Goal: Find specific page/section: Find specific page/section

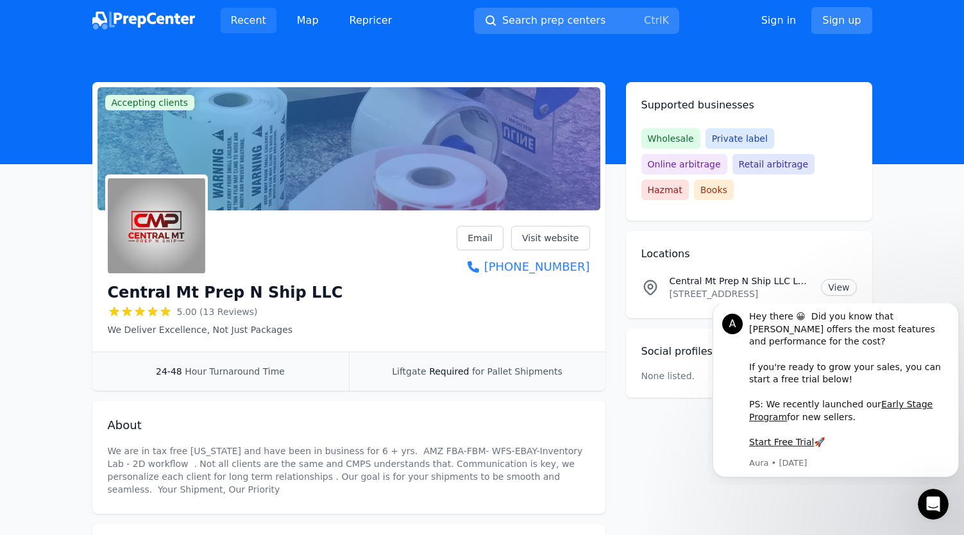
click at [254, 23] on link "Recent" at bounding box center [249, 21] width 56 height 26
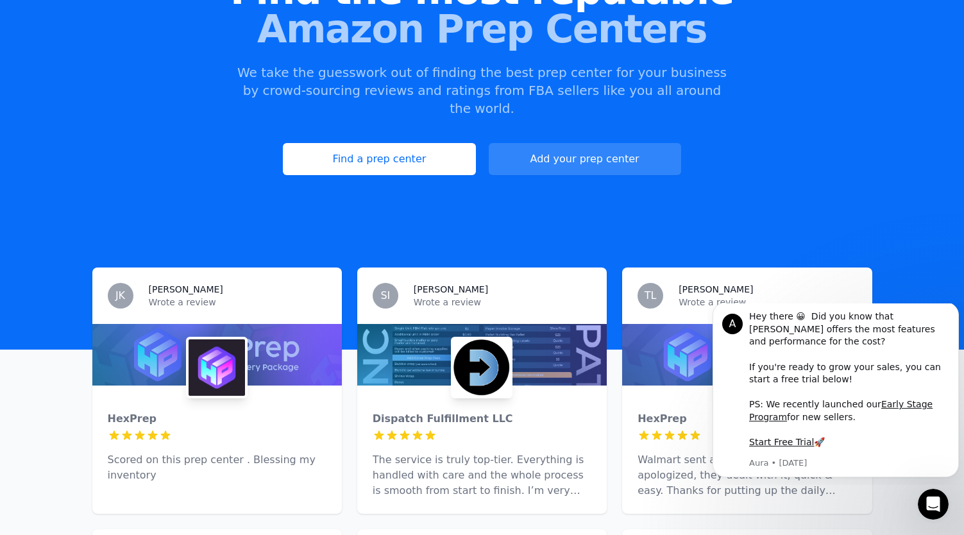
scroll to position [64, 0]
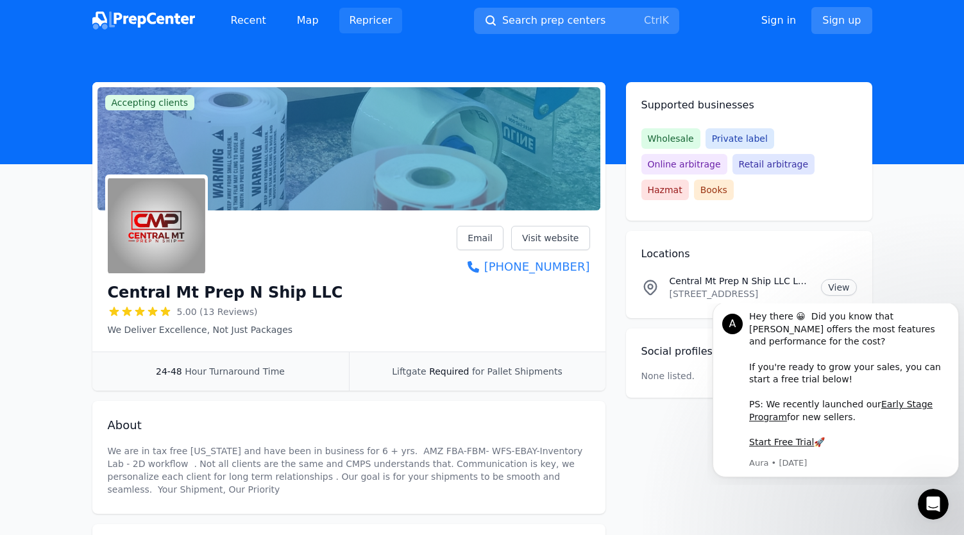
click at [375, 19] on link "Repricer" at bounding box center [370, 21] width 63 height 26
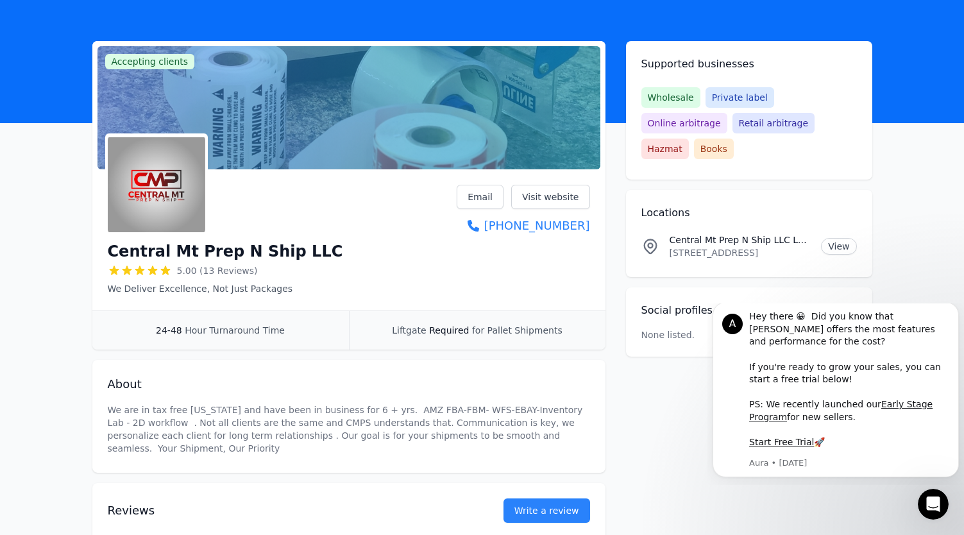
scroll to position [64, 0]
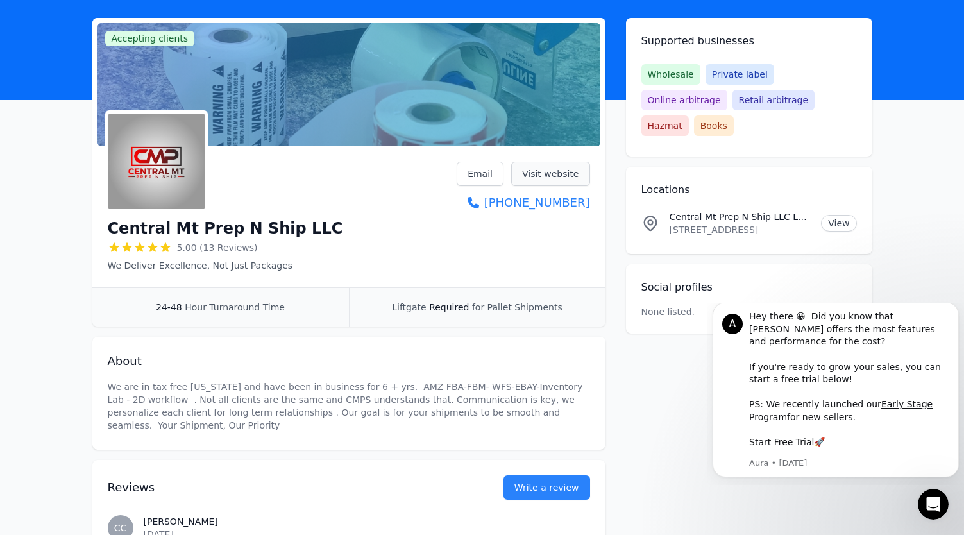
click at [555, 171] on link "Visit website" at bounding box center [550, 174] width 79 height 24
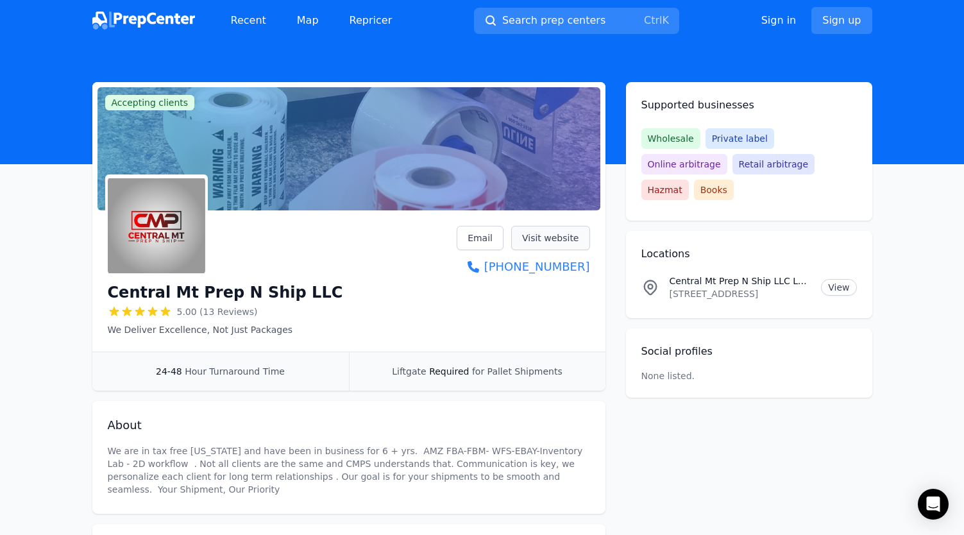
click at [563, 237] on link "Visit website" at bounding box center [550, 238] width 79 height 24
